Goal: Navigation & Orientation: Find specific page/section

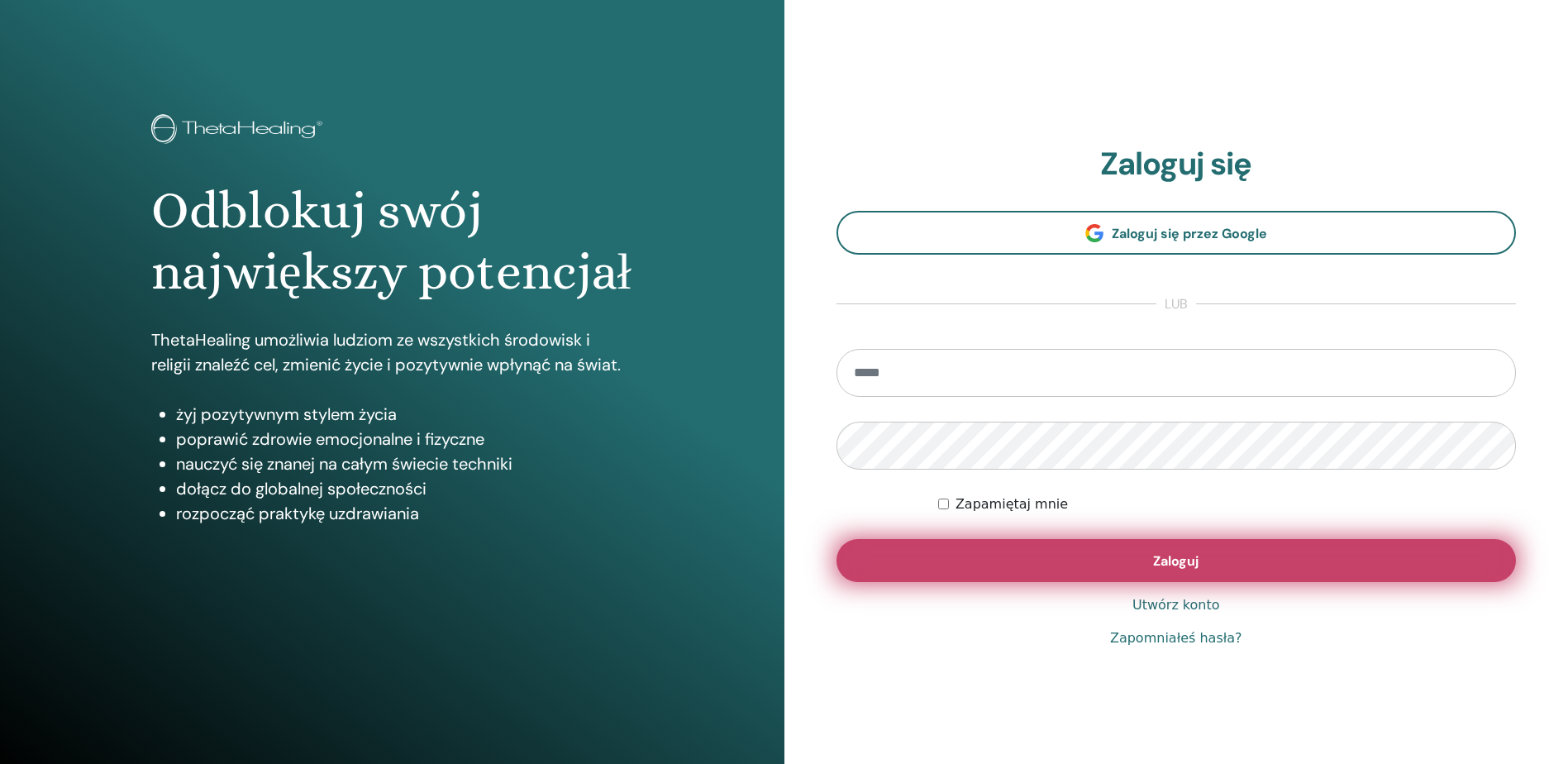
type input "**********"
click at [1248, 559] on button "Zaloguj" at bounding box center [1177, 560] width 680 height 43
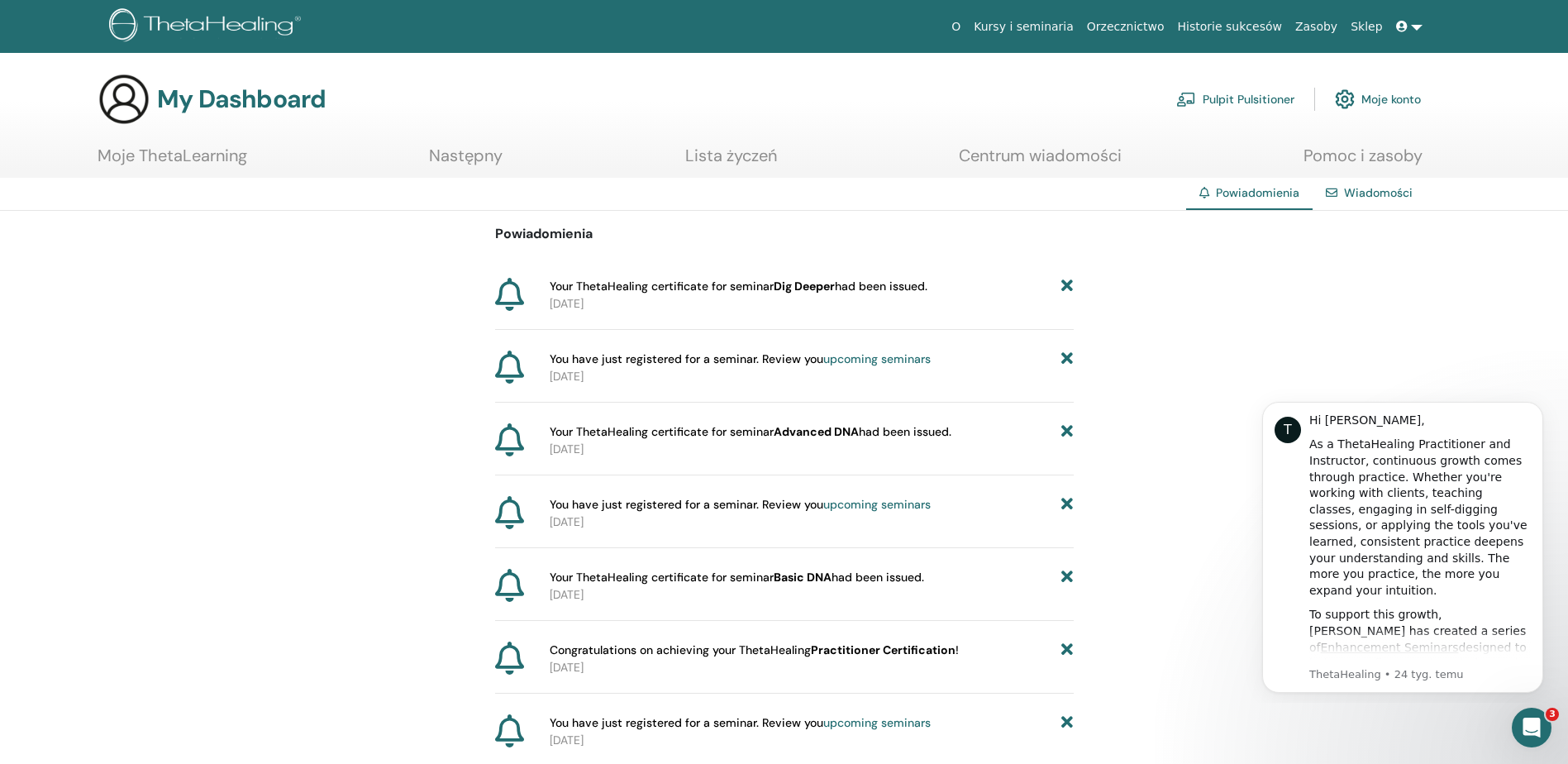
click at [1069, 287] on icon at bounding box center [1067, 286] width 12 height 17
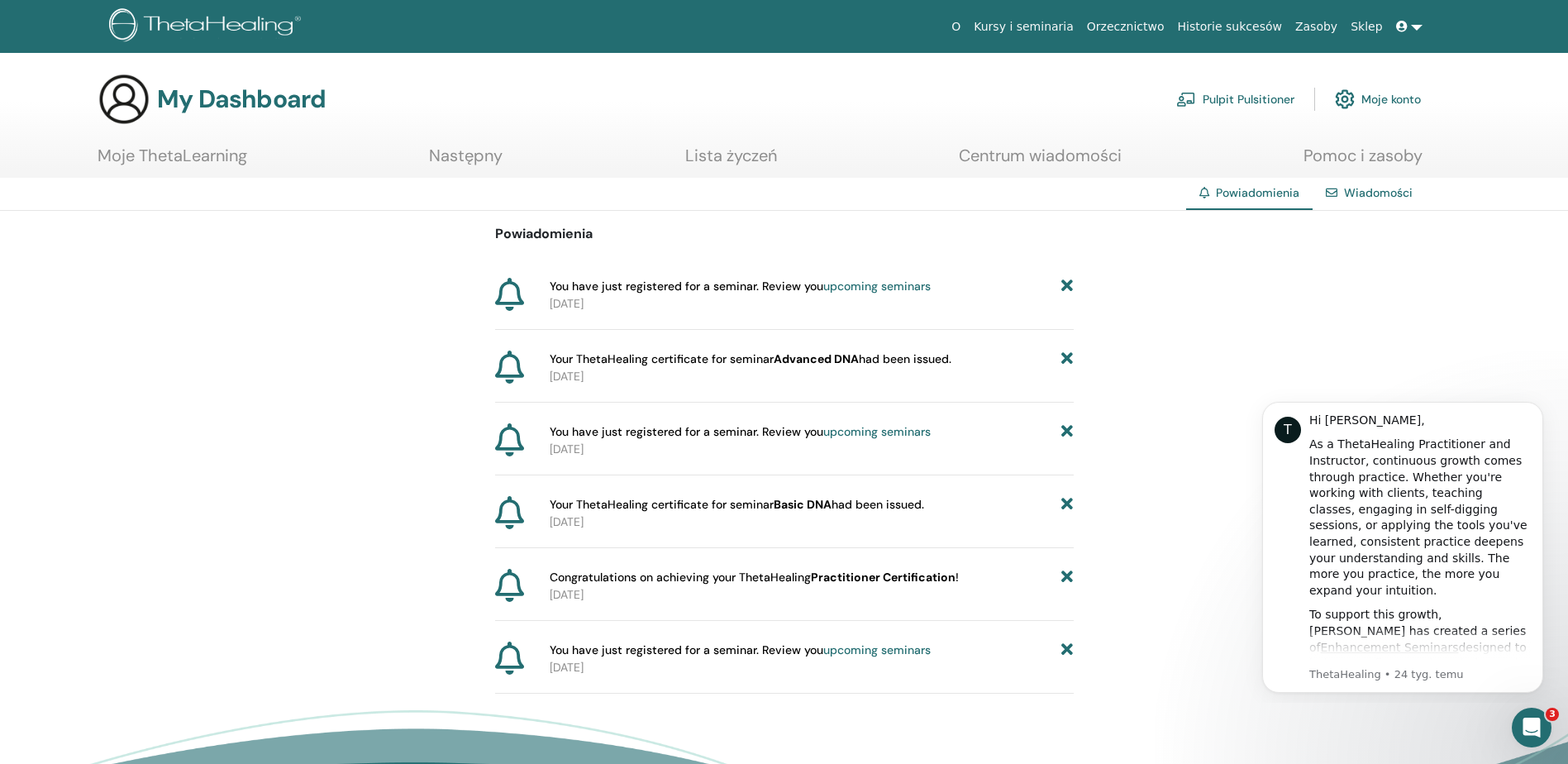
click at [1069, 287] on icon at bounding box center [1067, 286] width 12 height 17
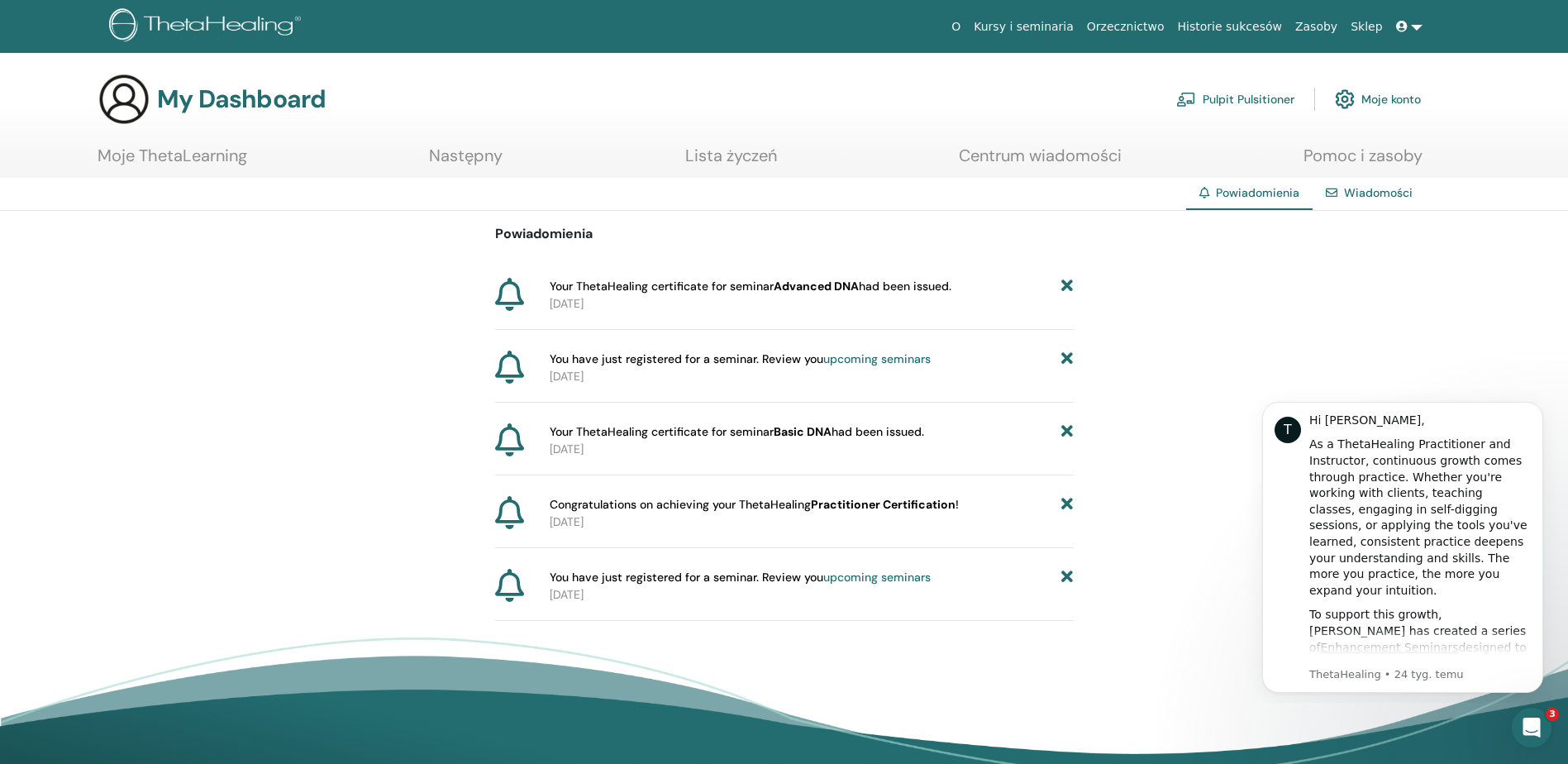
click at [1069, 287] on icon at bounding box center [1067, 286] width 12 height 17
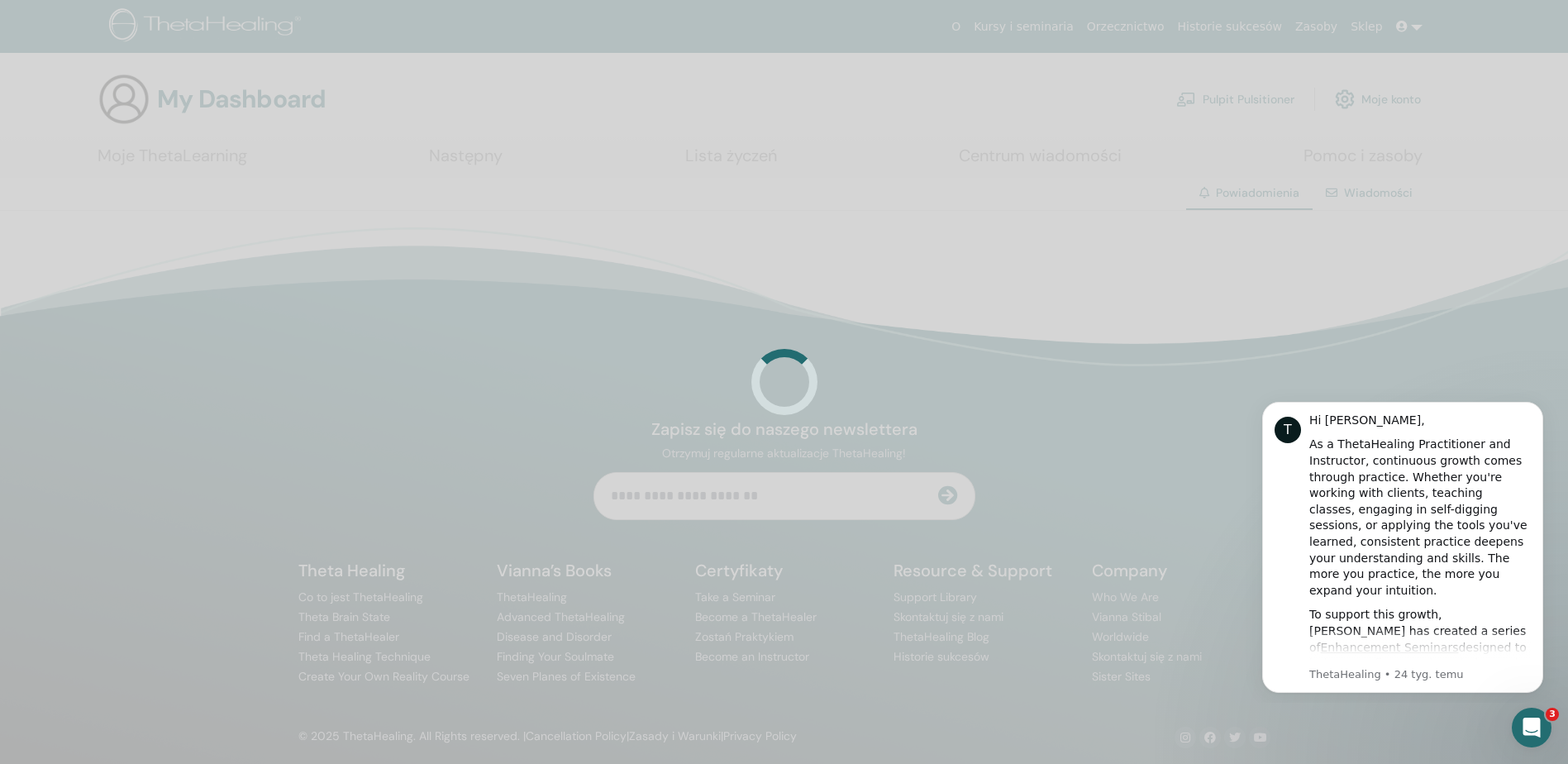
click at [1069, 287] on div at bounding box center [784, 382] width 1568 height 764
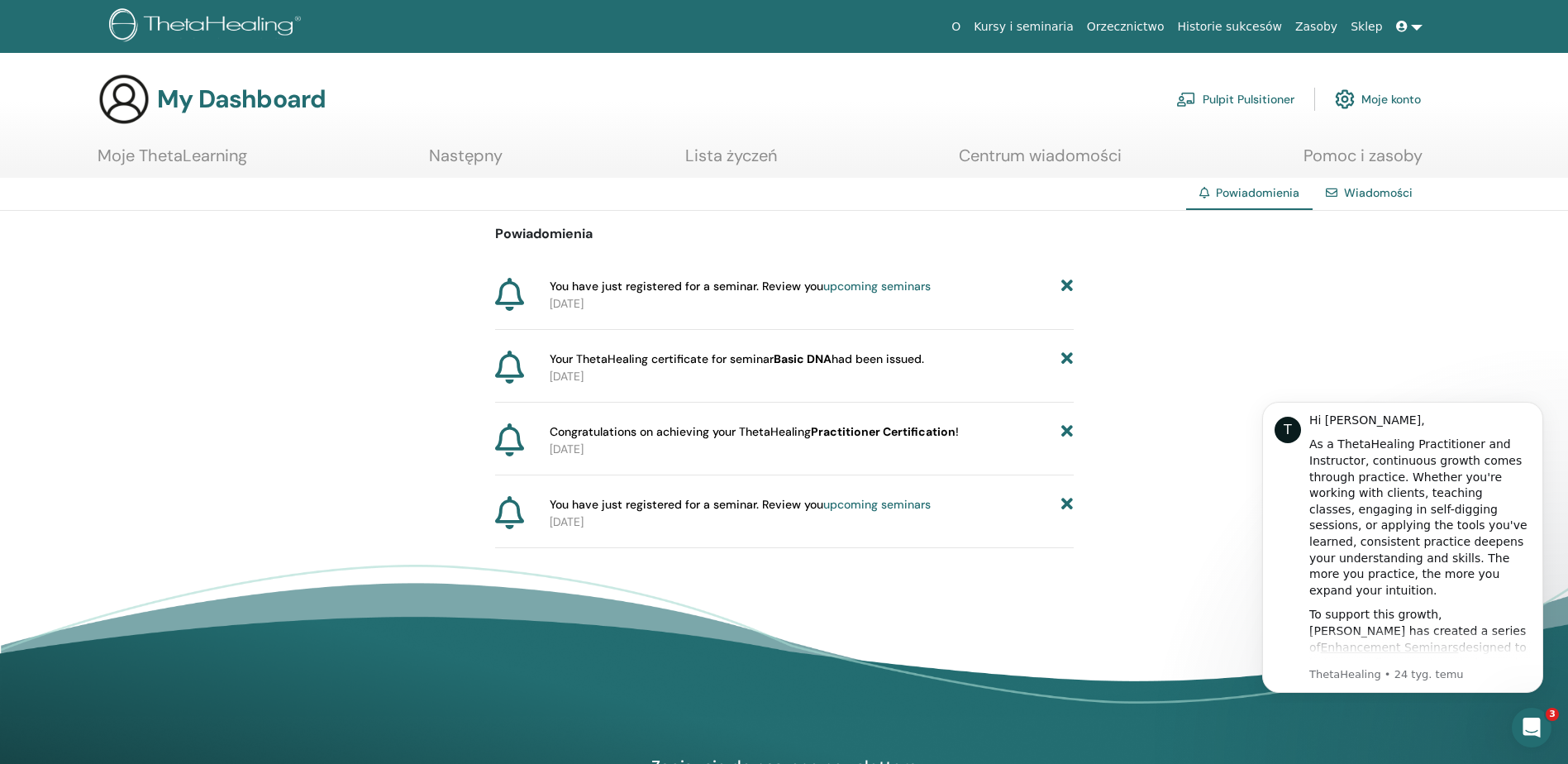
click at [1069, 287] on icon at bounding box center [1067, 286] width 12 height 17
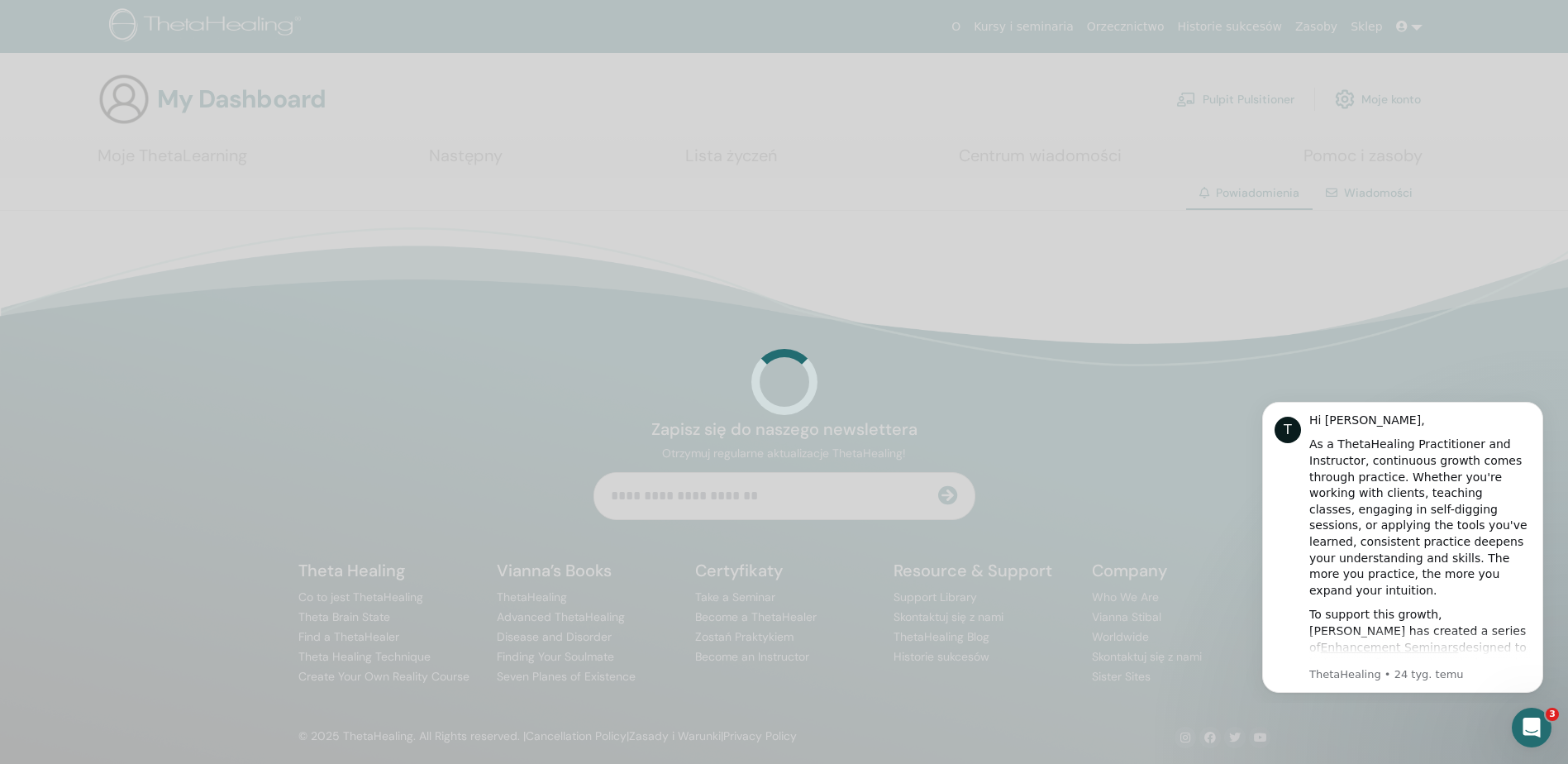
click at [1069, 287] on div at bounding box center [784, 382] width 1568 height 764
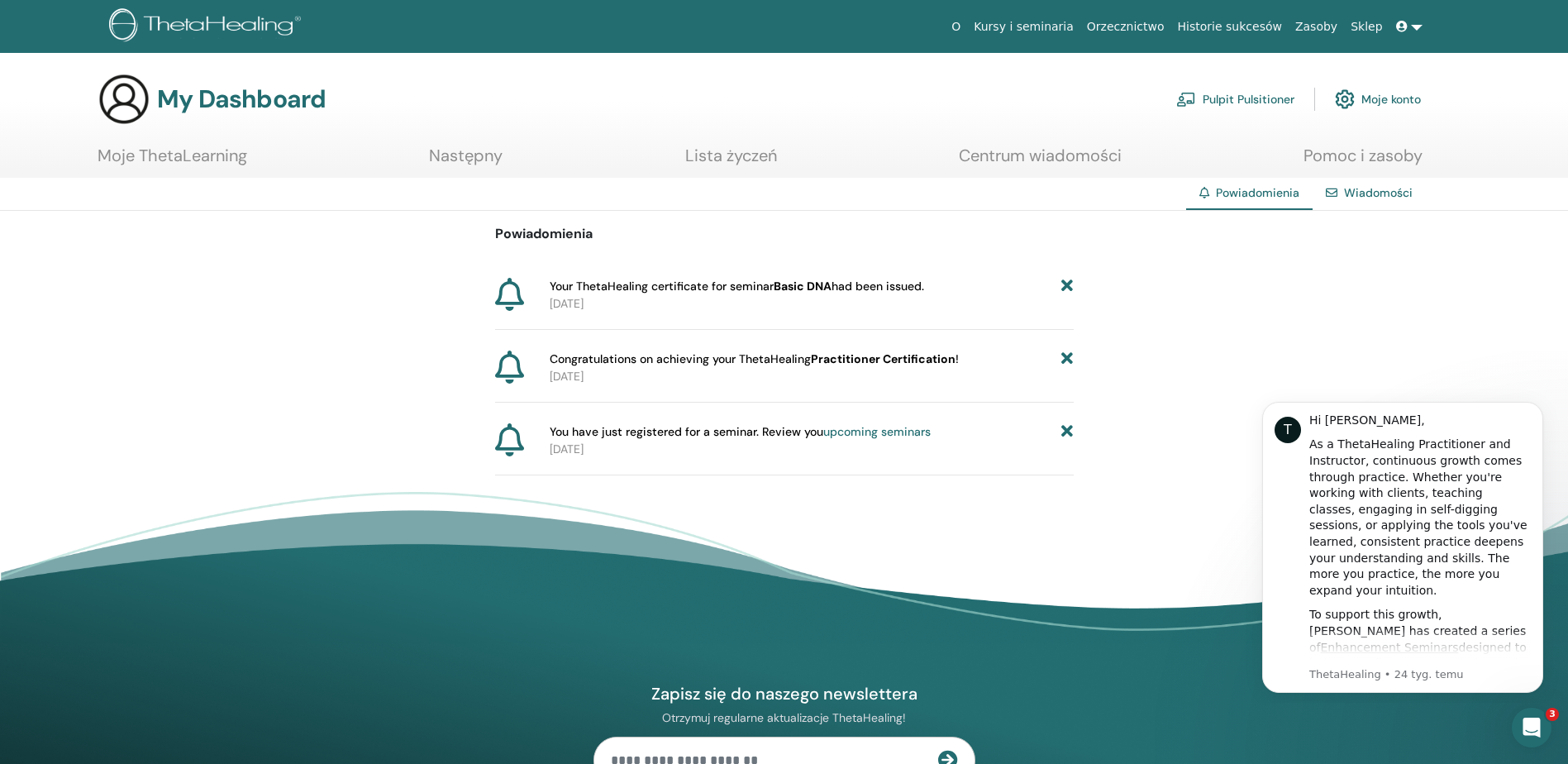
click at [1069, 287] on icon at bounding box center [1067, 286] width 12 height 17
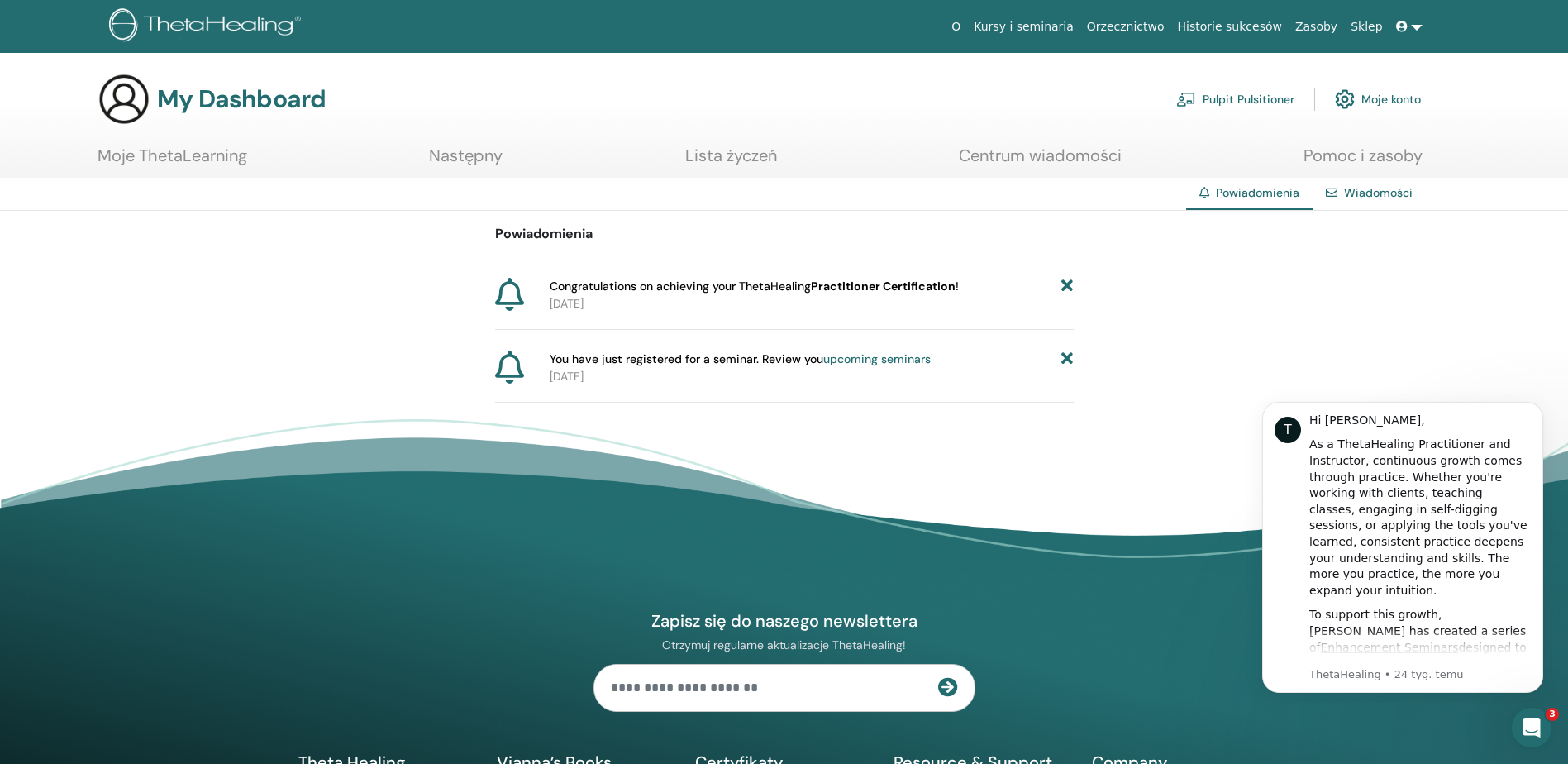
click at [1069, 287] on icon at bounding box center [1067, 286] width 12 height 17
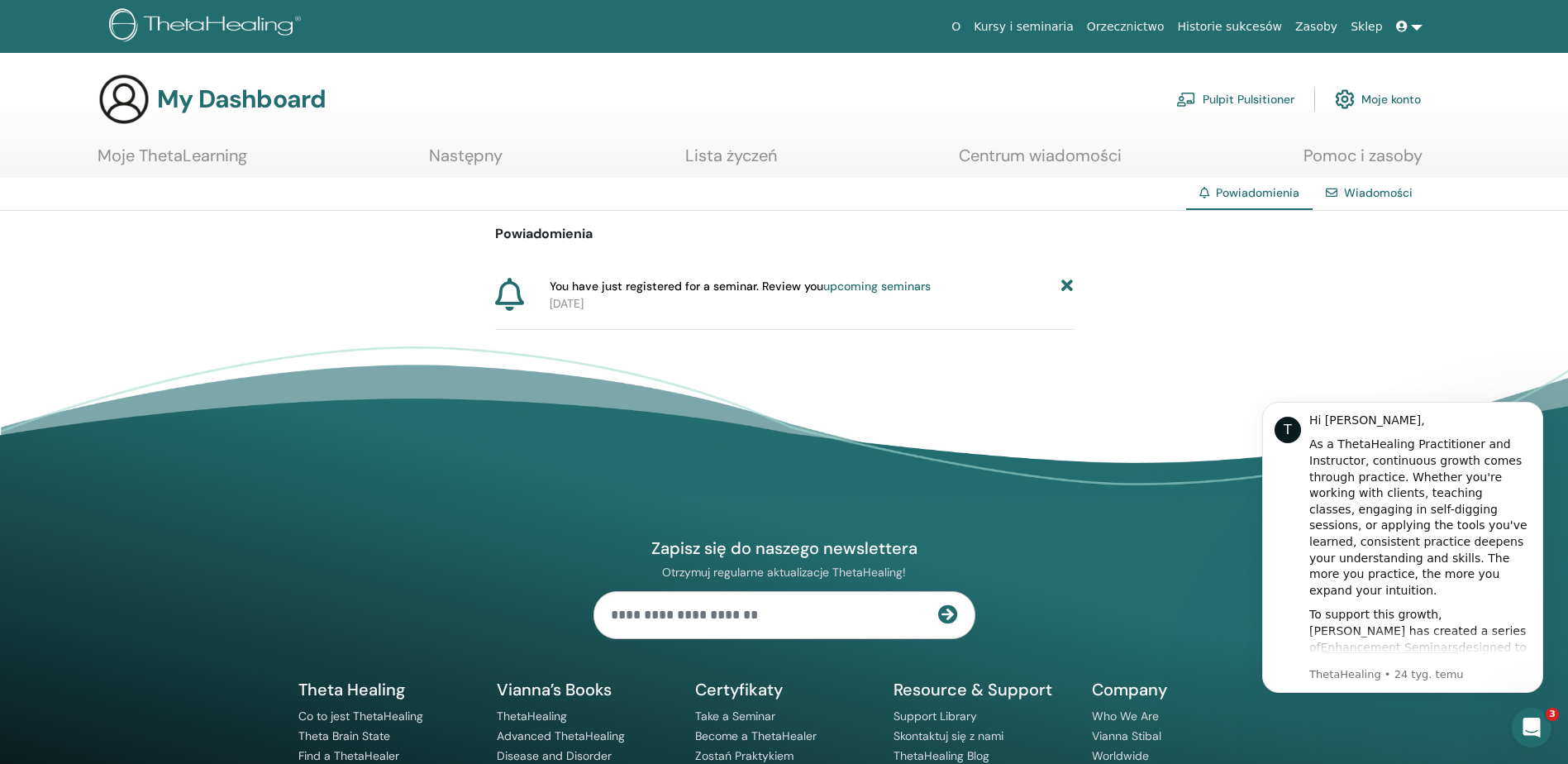
click at [1069, 287] on icon at bounding box center [1067, 286] width 12 height 17
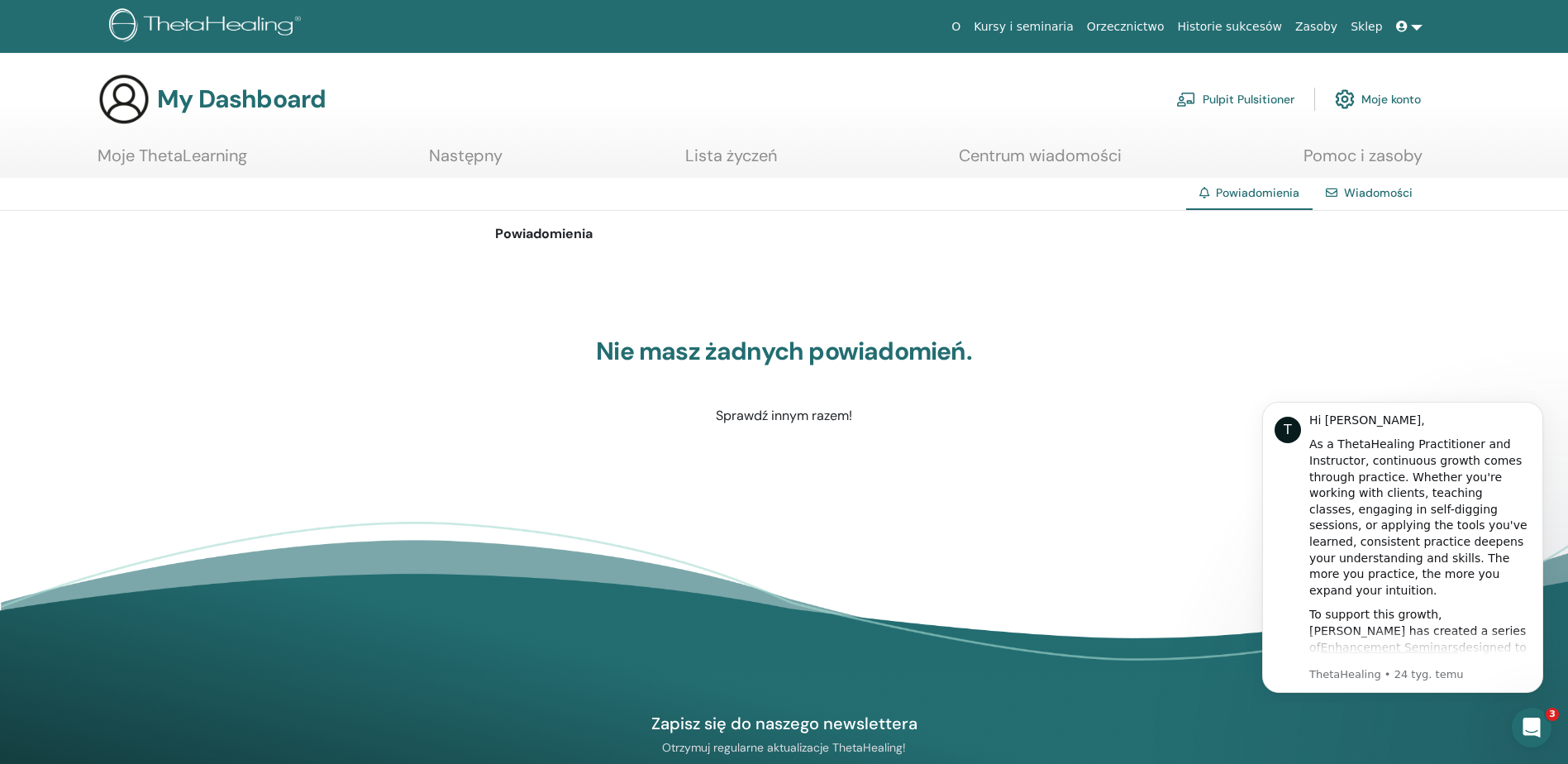
click at [1080, 23] on link "Kursy i seminaria" at bounding box center [1024, 27] width 114 height 30
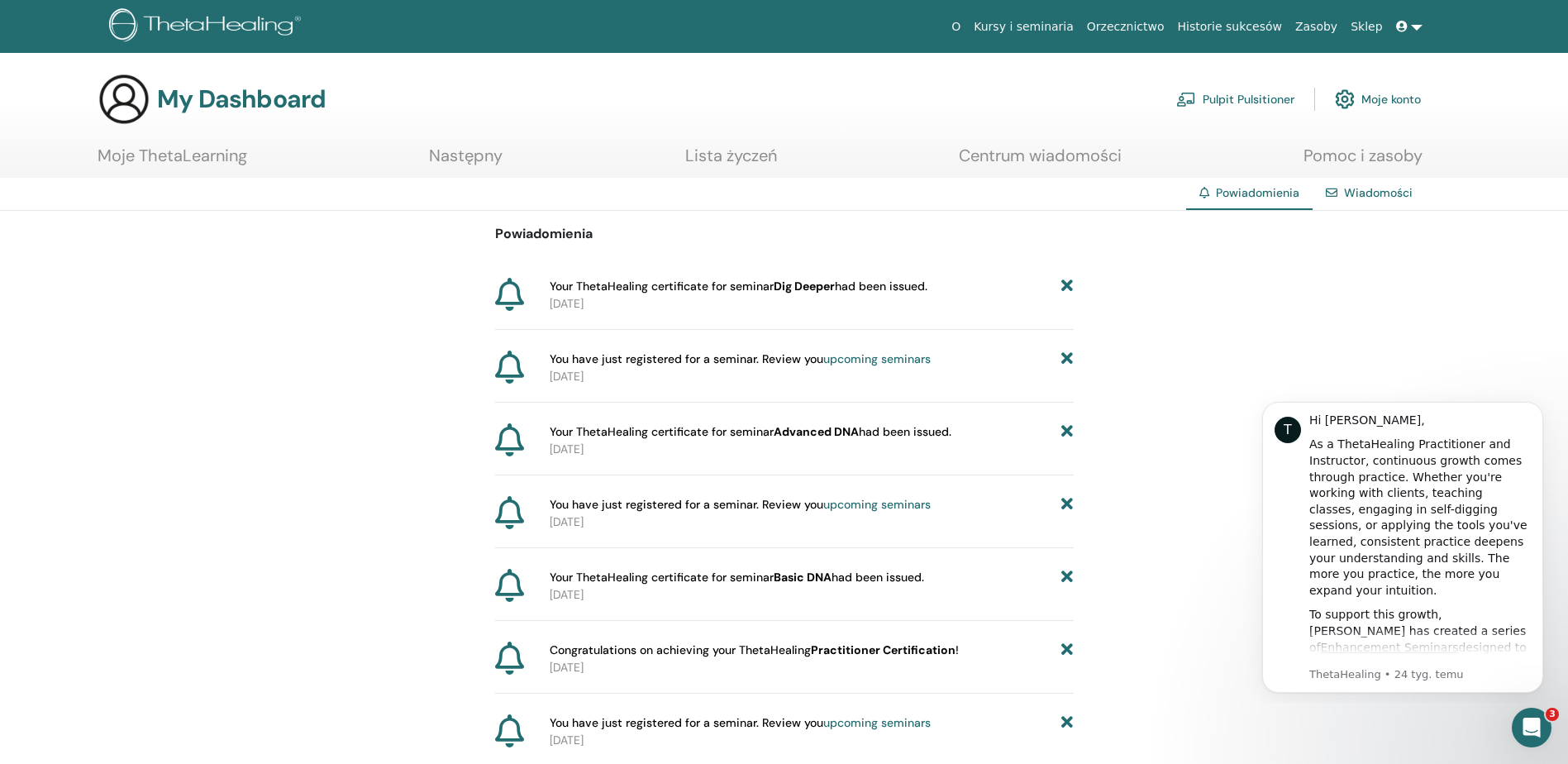
click at [1229, 27] on link "Historie sukcesów" at bounding box center [1230, 27] width 117 height 30
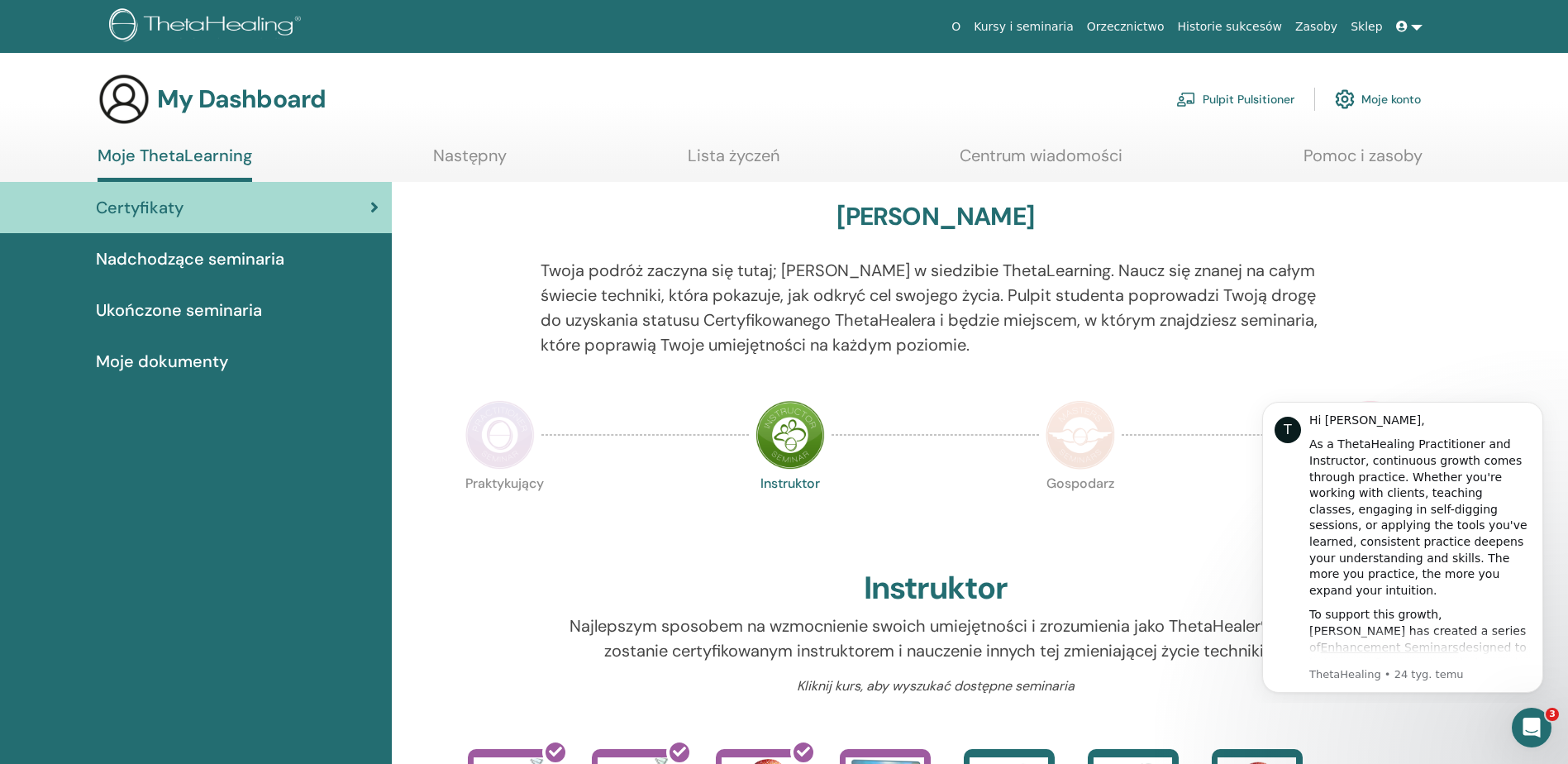
click at [204, 306] on span "Ukończone seminaria" at bounding box center [179, 310] width 166 height 25
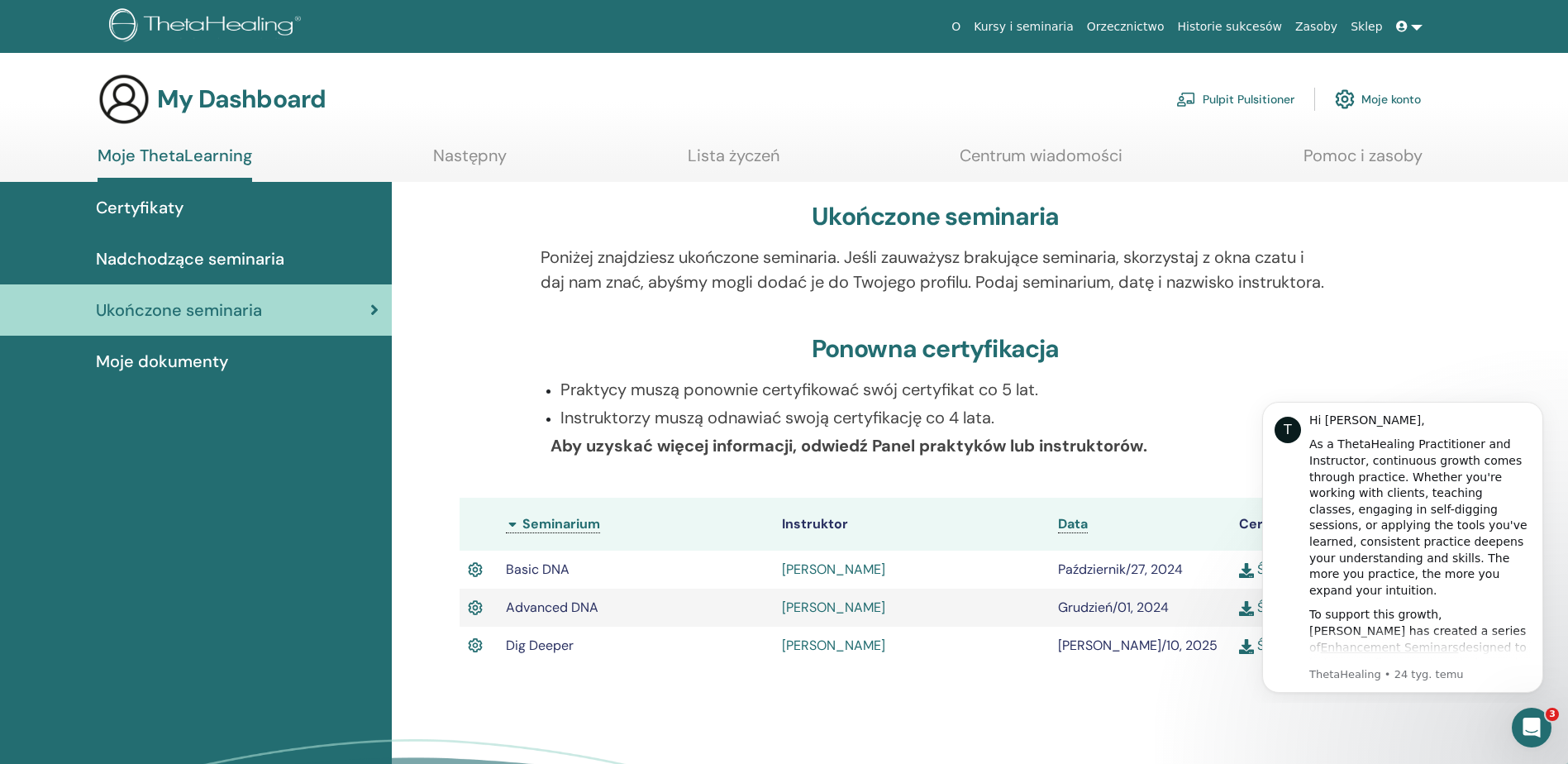
click at [202, 359] on span "Moje dokumenty" at bounding box center [162, 361] width 132 height 25
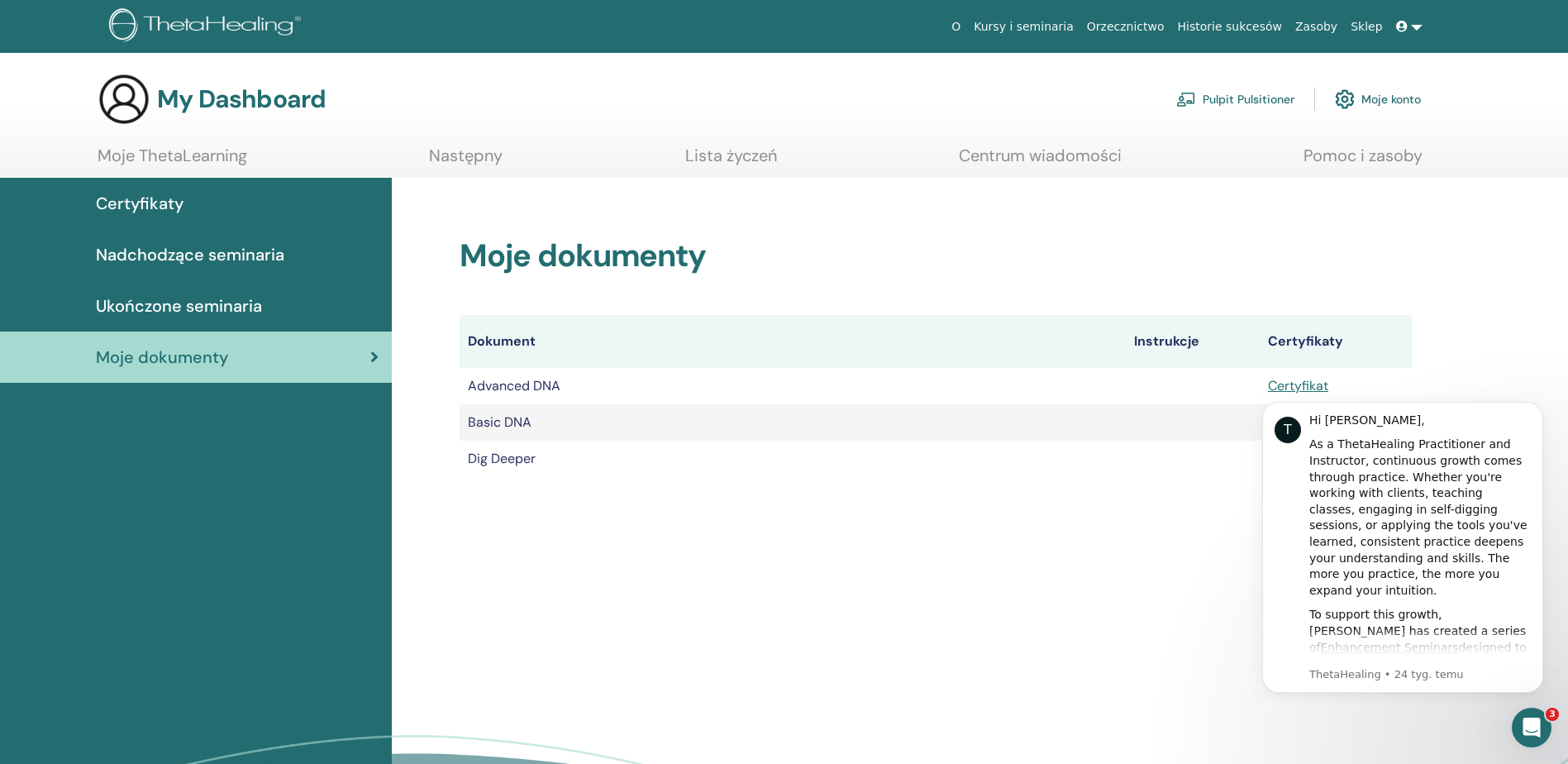
click at [1420, 23] on link at bounding box center [1409, 27] width 39 height 30
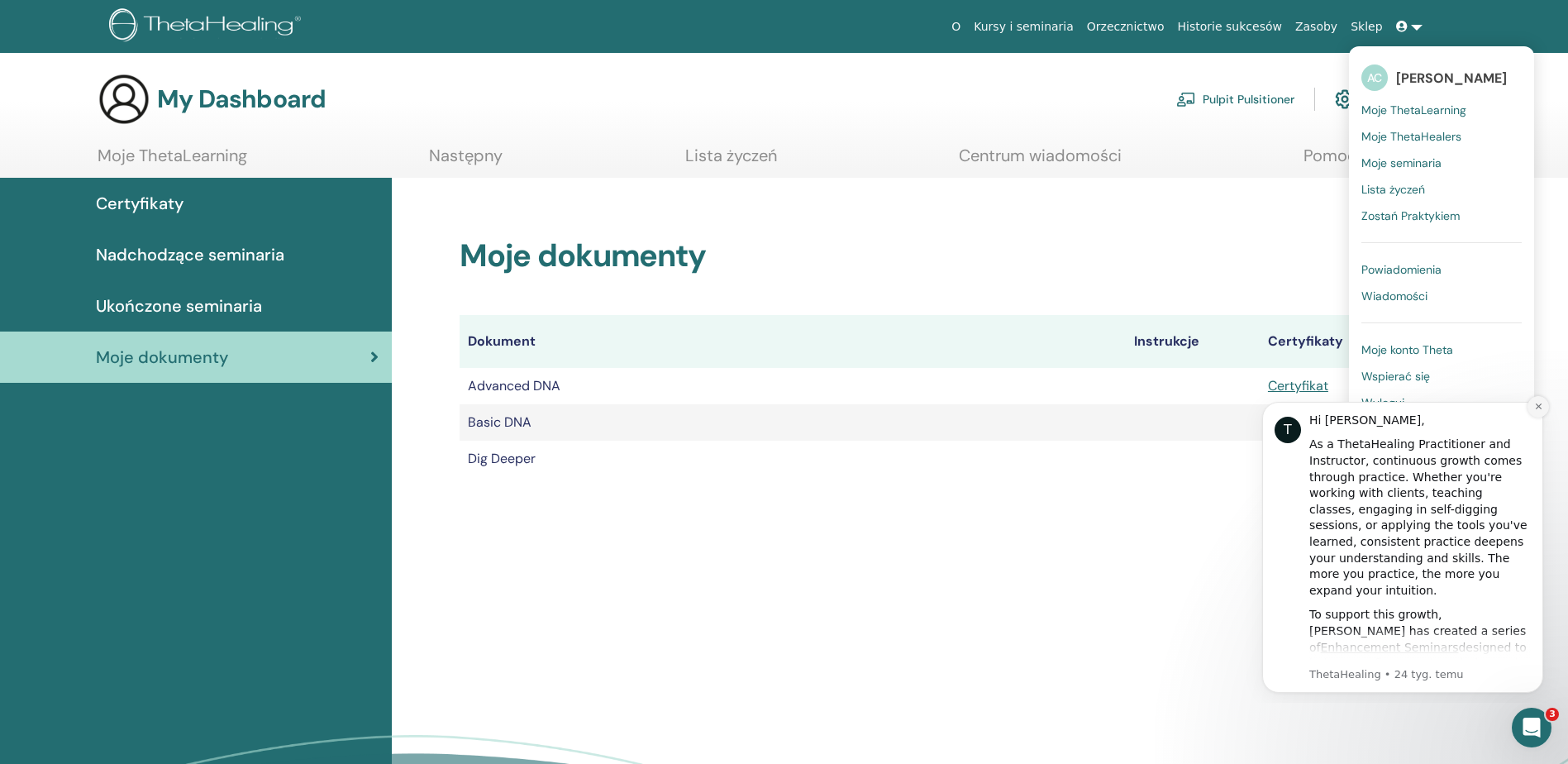
click at [1537, 409] on icon "Dismiss notification" at bounding box center [1538, 406] width 5 height 5
click at [1532, 405] on button "Dismiss notification" at bounding box center [1538, 406] width 21 height 21
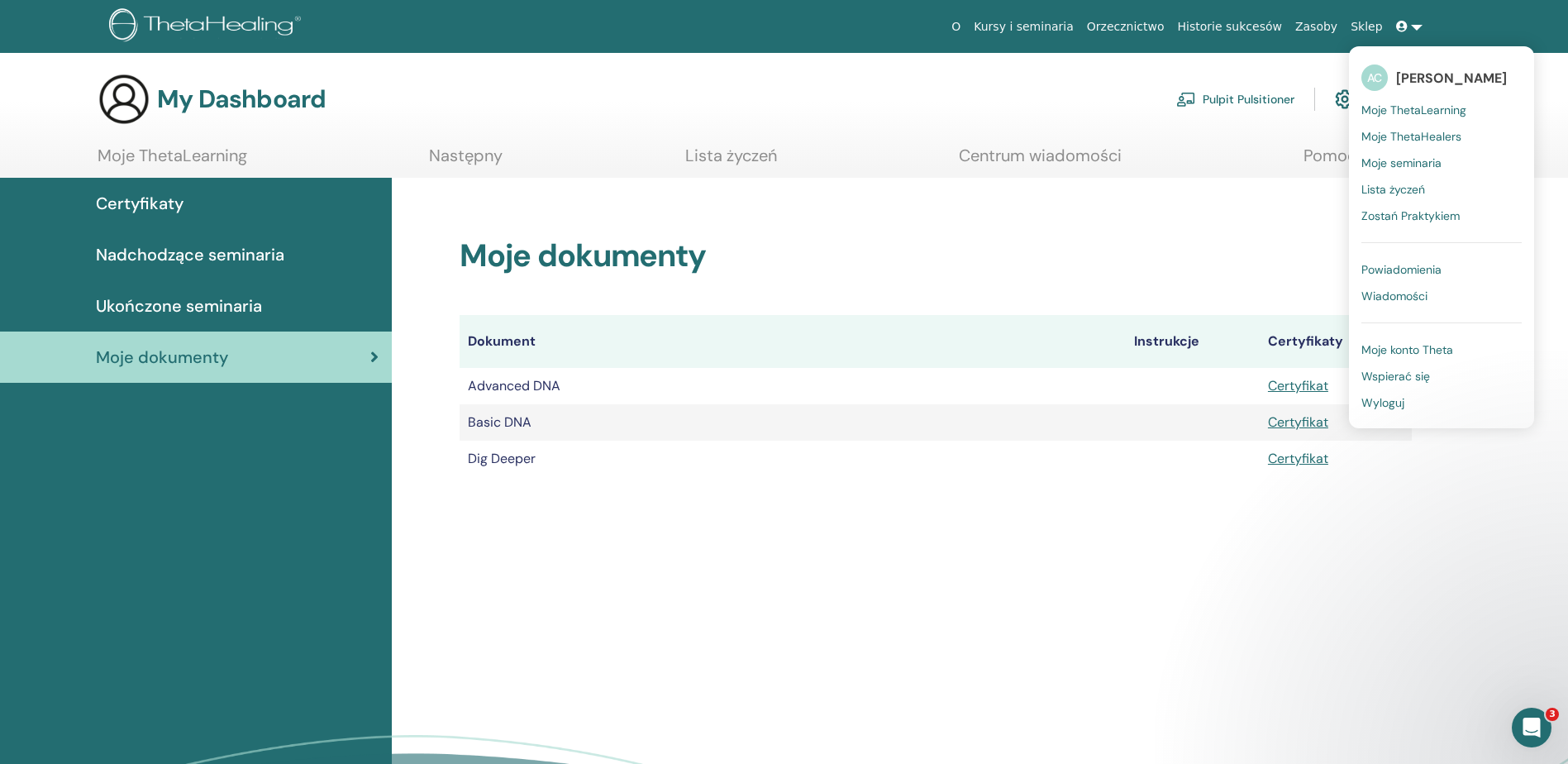
click at [1379, 404] on span "Wyloguj" at bounding box center [1383, 402] width 43 height 15
